Goal: Task Accomplishment & Management: Use online tool/utility

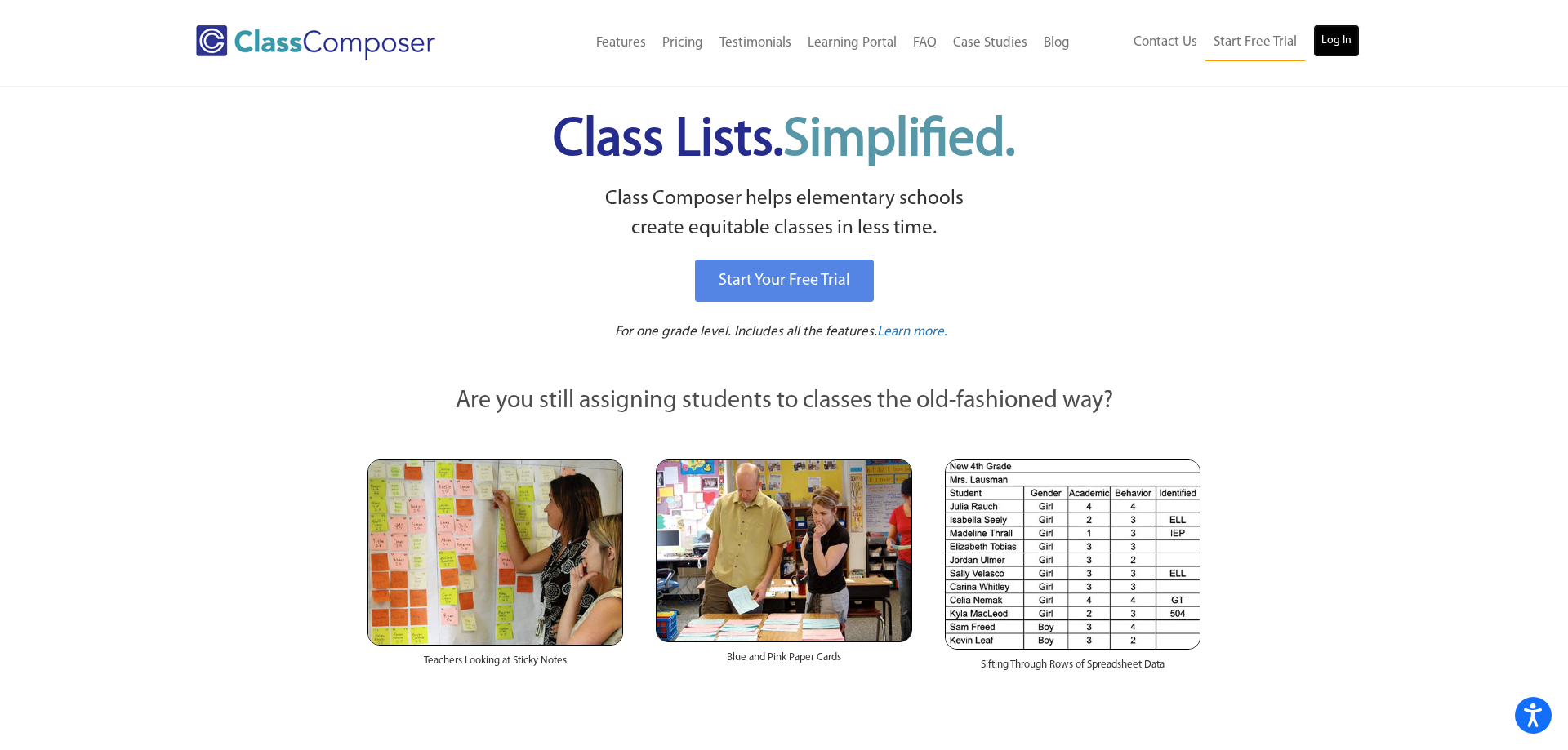
click at [1347, 36] on link "Log In" at bounding box center [1336, 40] width 47 height 33
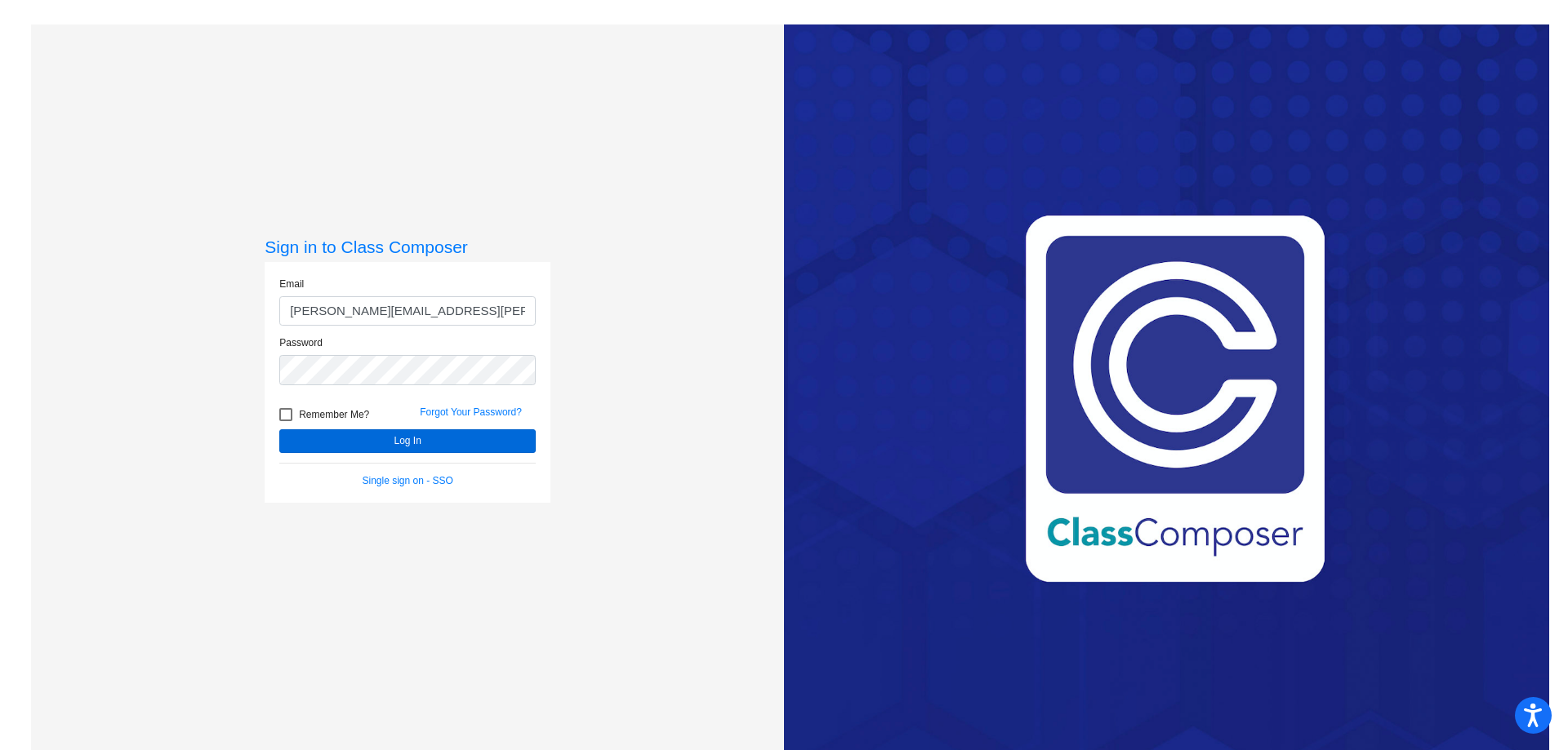
type input "jenny.ortiz@cityschools.net"
click at [334, 439] on button "Log In" at bounding box center [407, 441] width 257 height 23
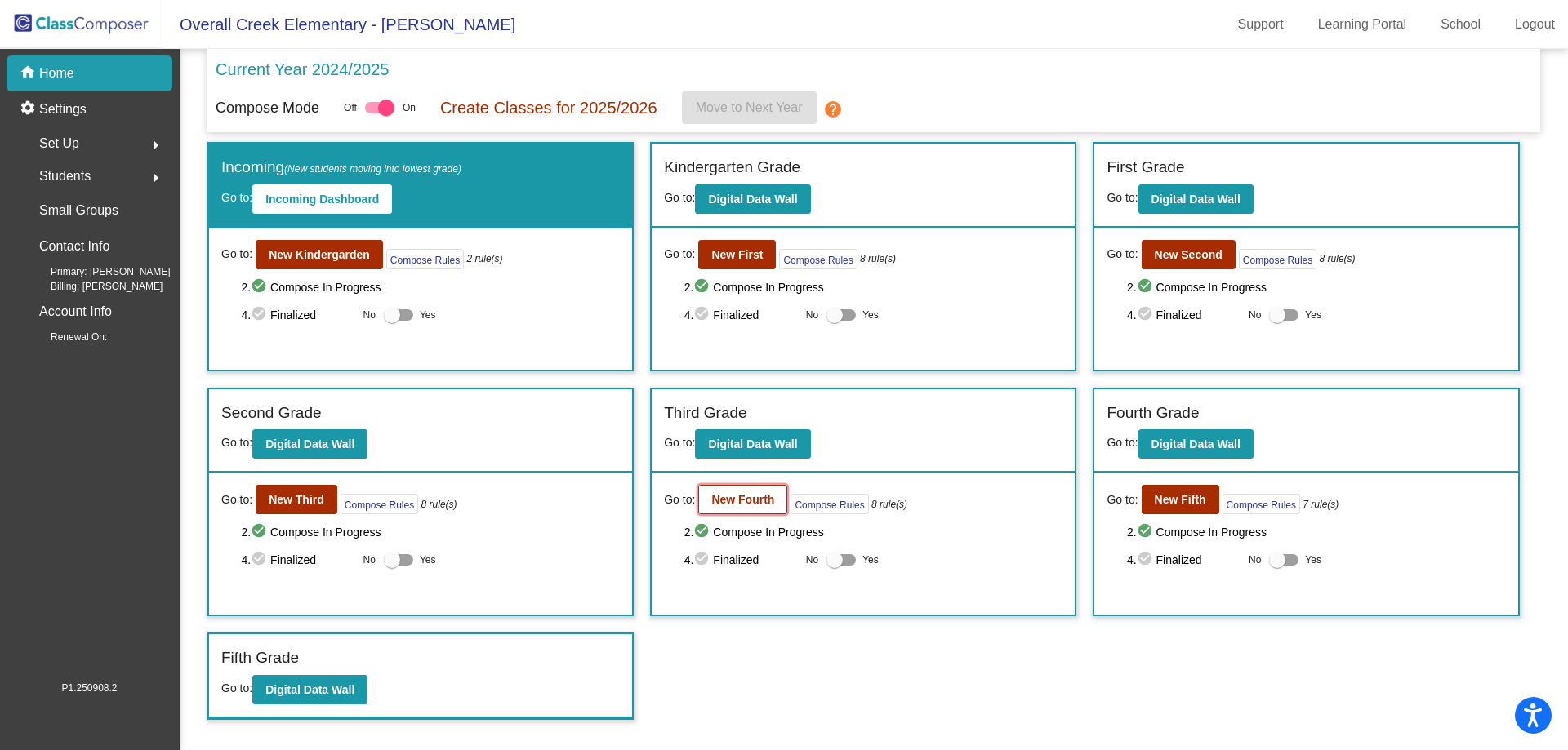
click at [734, 494] on b "New Fourth" at bounding box center [742, 499] width 63 height 13
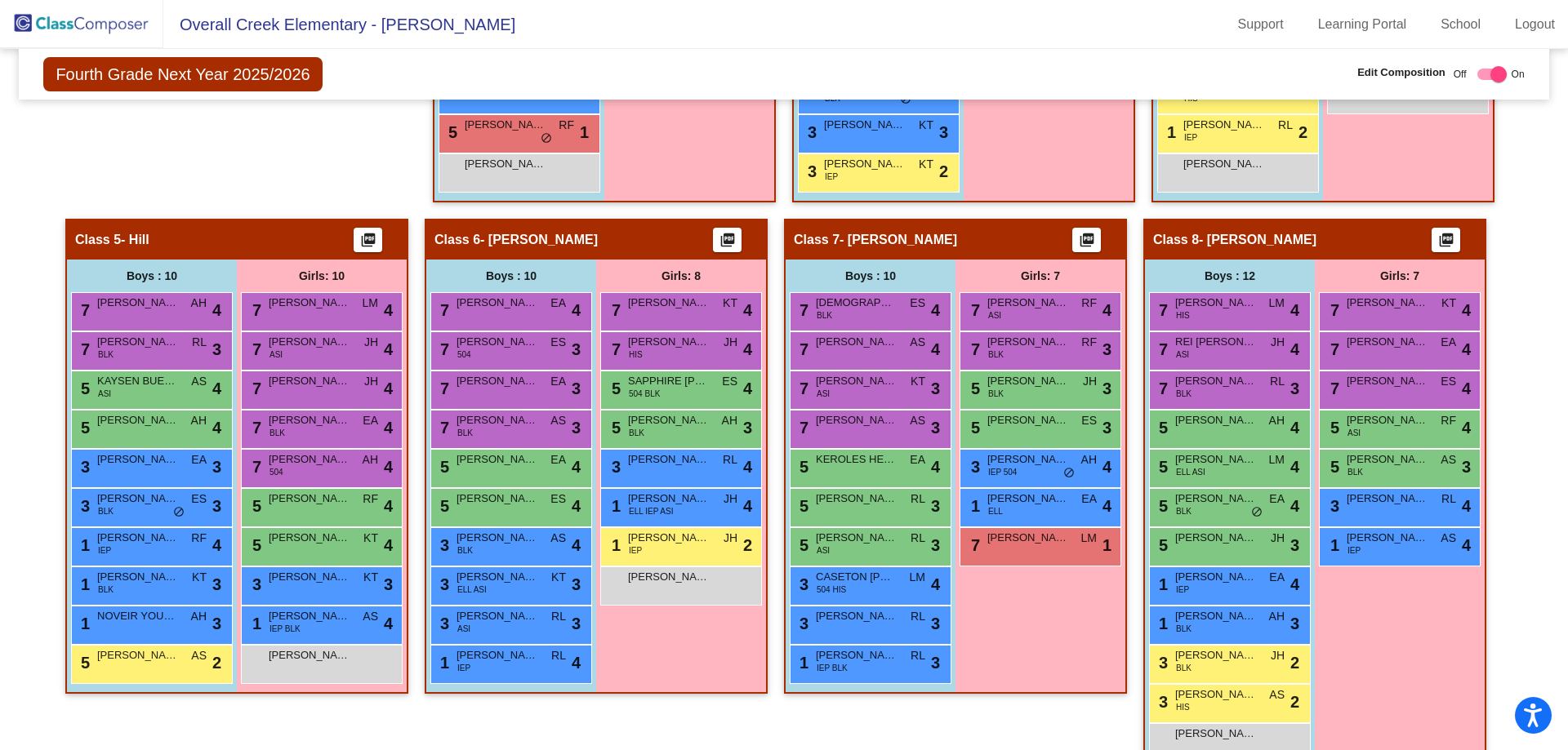
scroll to position [941, 0]
